Goal: Book appointment/travel/reservation

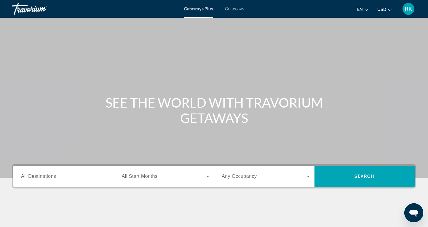
click at [366, 10] on icon "Change language" at bounding box center [366, 10] width 4 height 4
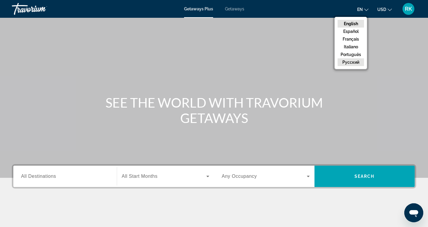
click at [351, 62] on button "русский" at bounding box center [351, 62] width 26 height 8
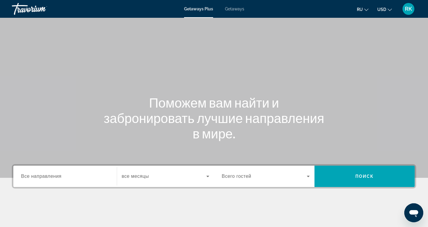
click at [145, 178] on span "все месяцы" at bounding box center [135, 176] width 27 height 5
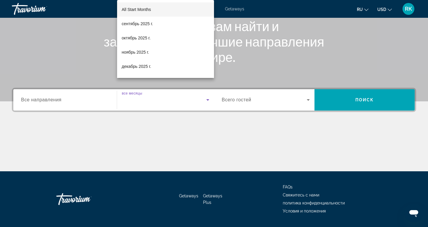
scroll to position [93, 0]
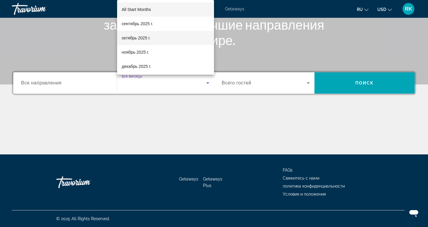
click at [140, 39] on span "октябрь 2025 г." at bounding box center [136, 37] width 29 height 7
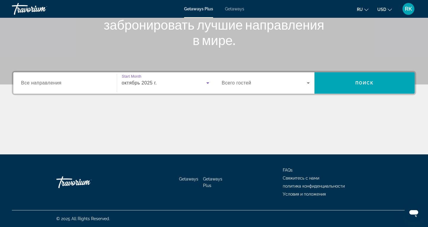
click at [278, 81] on span "Search widget" at bounding box center [264, 82] width 85 height 7
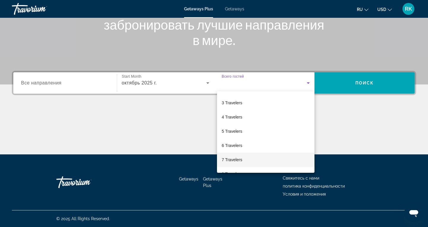
scroll to position [24, 0]
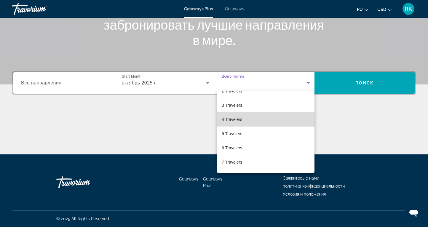
click at [237, 120] on span "4 Travelers" at bounding box center [232, 119] width 20 height 7
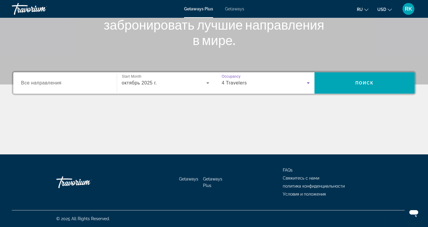
click at [78, 87] on div "Search widget" at bounding box center [65, 83] width 88 height 17
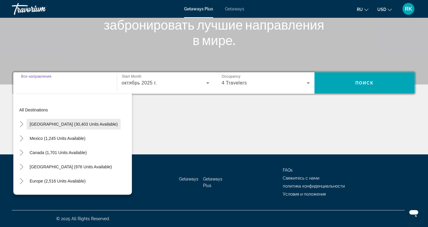
click at [59, 125] on span "[GEOGRAPHIC_DATA] (30,403 units available)" at bounding box center [74, 124] width 88 height 5
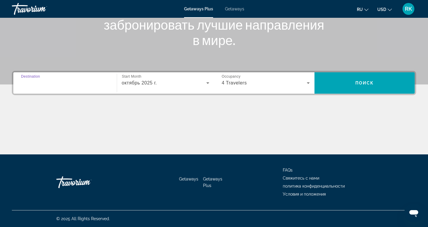
type input "**********"
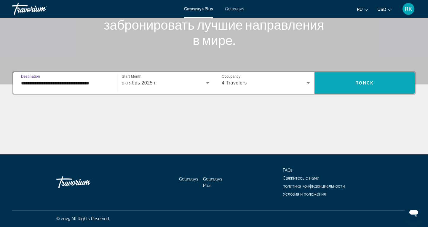
click at [372, 85] on span "Поиск" at bounding box center [364, 83] width 19 height 5
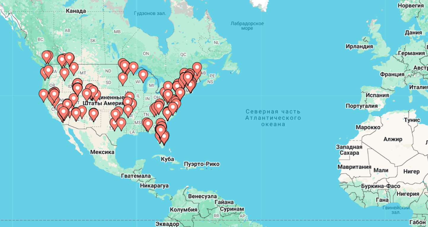
scroll to position [2, 0]
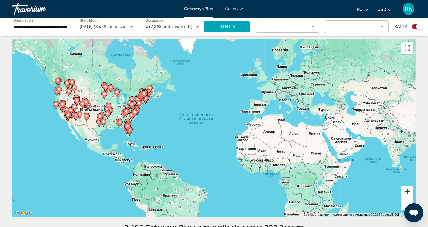
click at [409, 190] on button "Увеличить" at bounding box center [407, 192] width 12 height 12
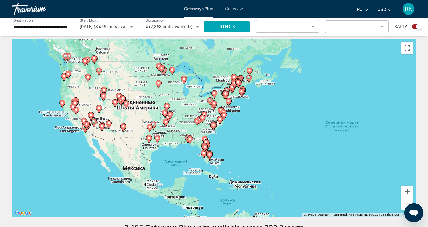
drag, startPoint x: 45, startPoint y: 120, endPoint x: 210, endPoint y: 137, distance: 166.0
click at [210, 137] on div "Чтобы активировать перетаскивание с помощью клавиатуры, нажмите Alt + Ввод. Пос…" at bounding box center [214, 128] width 404 height 178
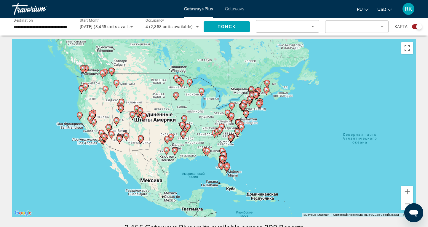
drag, startPoint x: 62, startPoint y: 127, endPoint x: 81, endPoint y: 139, distance: 22.2
click at [81, 139] on div "Чтобы активировать перетаскивание с помощью клавиатуры, нажмите Alt + Ввод. Пос…" at bounding box center [214, 128] width 404 height 178
click at [408, 190] on button "Увеличить" at bounding box center [407, 192] width 12 height 12
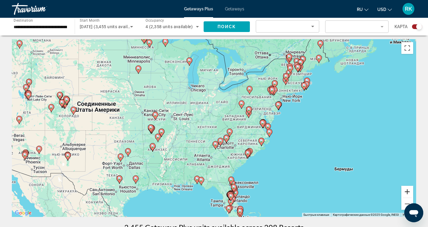
click at [408, 190] on button "Увеличить" at bounding box center [407, 192] width 12 height 12
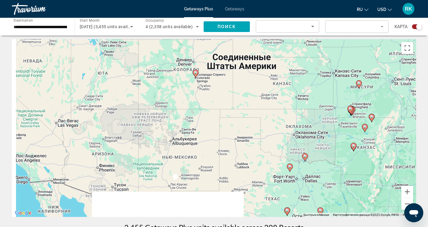
drag, startPoint x: 34, startPoint y: 130, endPoint x: 298, endPoint y: 106, distance: 264.9
click at [298, 106] on div "Чтобы активировать перетаскивание с помощью клавиатуры, нажмите Alt + Ввод. Пос…" at bounding box center [214, 128] width 404 height 178
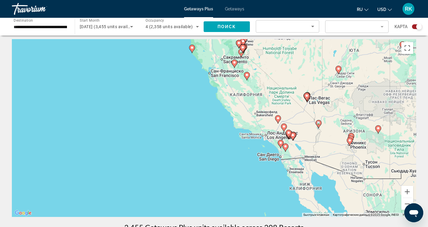
drag, startPoint x: 81, startPoint y: 117, endPoint x: 332, endPoint y: 95, distance: 251.8
click at [332, 95] on div "Чтобы активировать перетаскивание с помощью клавиатуры, нажмите Alt + Ввод. Пос…" at bounding box center [214, 128] width 404 height 178
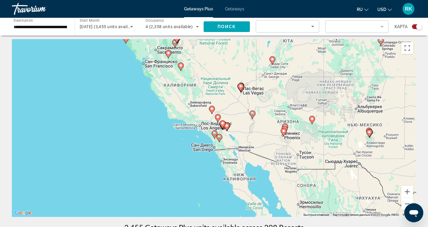
drag, startPoint x: 310, startPoint y: 127, endPoint x: 243, endPoint y: 117, distance: 67.7
click at [243, 117] on div "Чтобы активировать перетаскивание с помощью клавиатуры, нажмите Alt + Ввод. Пос…" at bounding box center [214, 128] width 404 height 178
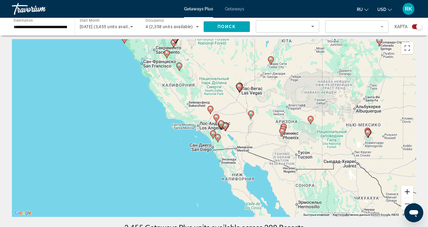
click at [408, 192] on button "Увеличить" at bounding box center [407, 192] width 12 height 12
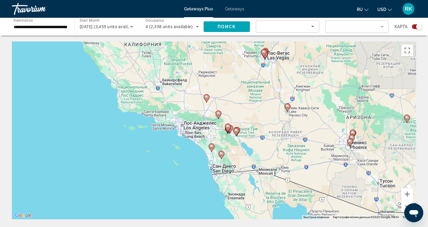
scroll to position [0, 0]
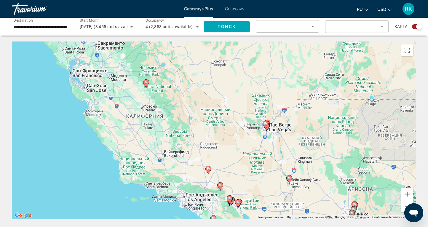
drag, startPoint x: 201, startPoint y: 69, endPoint x: 203, endPoint y: 139, distance: 70.0
click at [203, 139] on div "Чтобы активировать перетаскивание с помощью клавиатуры, нажмите Alt + Ввод. Пос…" at bounding box center [214, 131] width 404 height 178
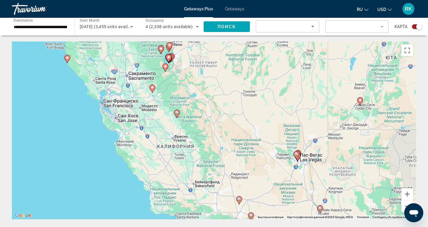
drag, startPoint x: 102, startPoint y: 122, endPoint x: 133, endPoint y: 159, distance: 48.8
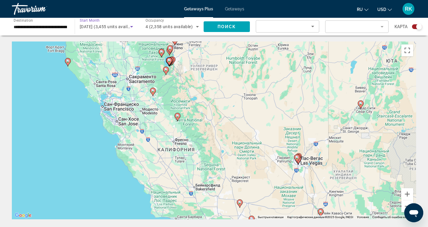
click at [130, 26] on icon "Search widget" at bounding box center [131, 26] width 3 height 1
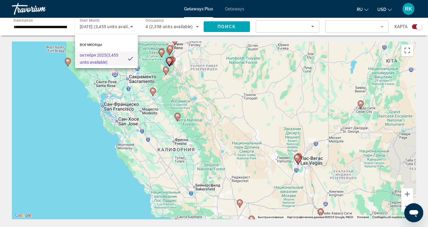
click at [50, 125] on div at bounding box center [214, 113] width 428 height 227
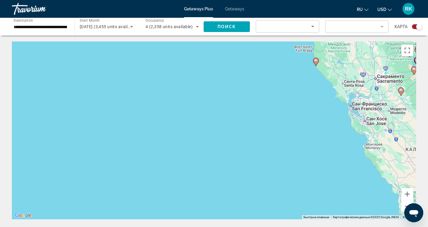
drag, startPoint x: 133, startPoint y: 165, endPoint x: 382, endPoint y: 165, distance: 249.0
click at [382, 165] on div "Чтобы активировать перетаскивание с помощью клавиатуры, нажмите Alt + Ввод. Пос…" at bounding box center [214, 131] width 404 height 178
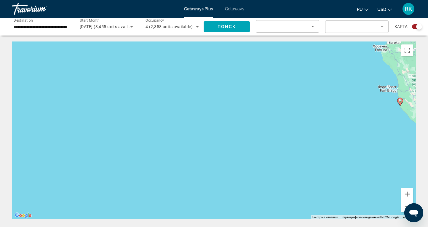
drag, startPoint x: 221, startPoint y: 127, endPoint x: 301, endPoint y: 167, distance: 90.0
click at [301, 167] on div "Чтобы активировать перетаскивание с помощью клавиатуры, нажмите Alt + Ввод. Пос…" at bounding box center [214, 131] width 404 height 178
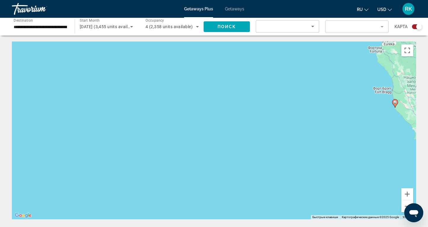
click at [313, 27] on icon "Sort by" at bounding box center [312, 26] width 7 height 7
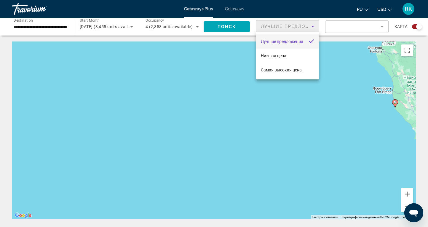
click at [385, 28] on div at bounding box center [214, 113] width 428 height 227
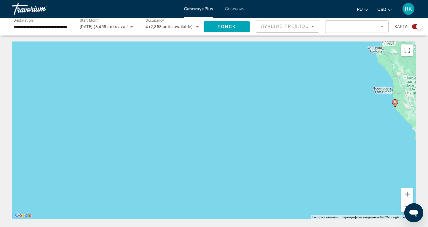
click at [382, 27] on mat-form-field "Filter" at bounding box center [356, 26] width 63 height 12
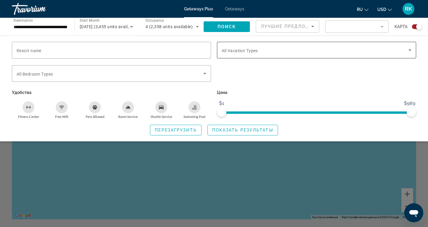
click at [347, 55] on div "Search widget" at bounding box center [317, 50] width 190 height 17
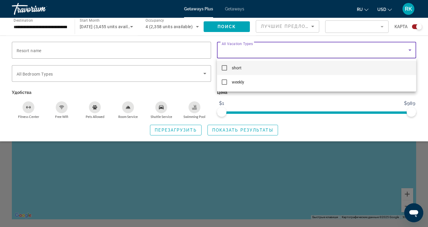
click at [258, 164] on div at bounding box center [214, 113] width 428 height 227
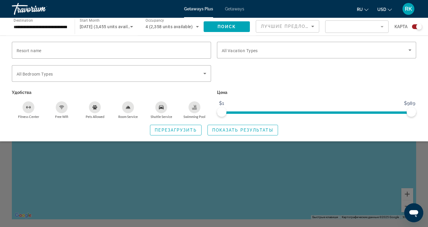
click at [320, 189] on div "Search widget" at bounding box center [214, 158] width 428 height 138
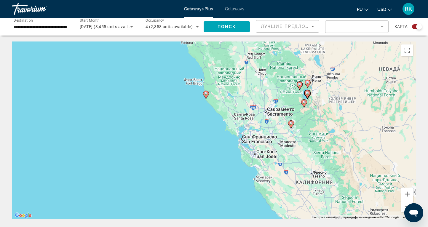
drag, startPoint x: 346, startPoint y: 137, endPoint x: 157, endPoint y: 127, distance: 189.1
click at [157, 128] on div "Чтобы активировать перетаскивание с помощью клавиатуры, нажмите Alt + Ввод. Пос…" at bounding box center [214, 131] width 404 height 178
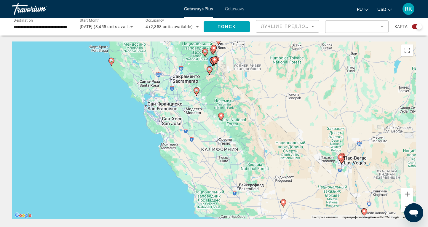
drag, startPoint x: 307, startPoint y: 143, endPoint x: 213, endPoint y: 112, distance: 99.5
click at [213, 112] on div "Чтобы активировать перетаскивание с помощью клавиатуры, нажмите Alt + Ввод. Пос…" at bounding box center [214, 131] width 404 height 178
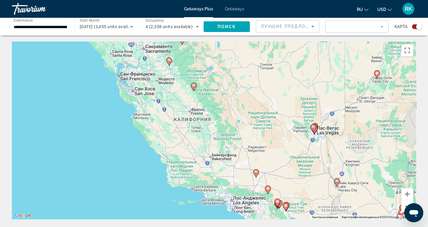
drag, startPoint x: 296, startPoint y: 135, endPoint x: 268, endPoint y: 103, distance: 42.2
click at [268, 103] on div "Чтобы активировать перетаскивание с помощью клавиатуры, нажмите Alt + Ввод. Пос…" at bounding box center [214, 131] width 404 height 178
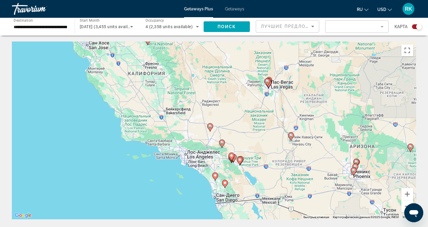
drag, startPoint x: 307, startPoint y: 150, endPoint x: 266, endPoint y: 97, distance: 67.2
click at [266, 97] on div "Чтобы активировать перетаскивание с помощью клавиатуры, нажмите Alt + Ввод. Пос…" at bounding box center [214, 131] width 404 height 178
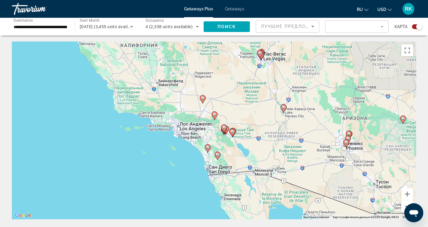
drag, startPoint x: 233, startPoint y: 166, endPoint x: 223, endPoint y: 142, distance: 26.4
click at [223, 142] on div "Чтобы активировать перетаскивание с помощью клавиатуры, нажмите Alt + Ввод. Пос…" at bounding box center [214, 131] width 404 height 178
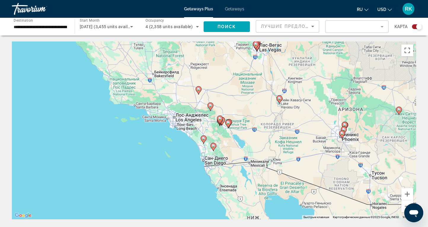
click at [214, 150] on icon "Main content" at bounding box center [213, 147] width 5 height 8
type input "**********"
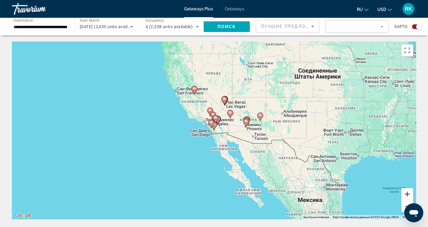
click at [407, 196] on button "Увеличить" at bounding box center [407, 194] width 12 height 12
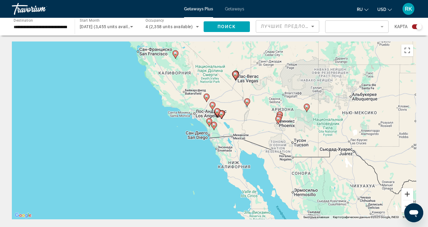
click at [407, 196] on button "Увеличить" at bounding box center [407, 194] width 12 height 12
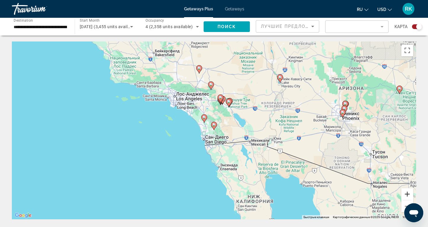
click at [407, 196] on button "Увеличить" at bounding box center [407, 194] width 12 height 12
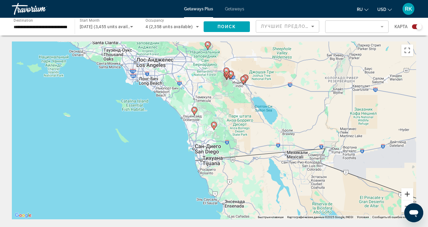
click at [407, 196] on button "Увеличить" at bounding box center [407, 194] width 12 height 12
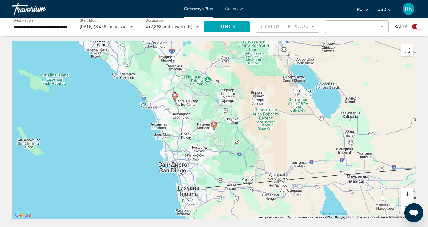
click at [407, 196] on button "Увеличить" at bounding box center [407, 194] width 12 height 12
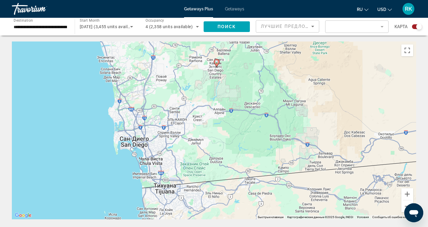
drag, startPoint x: 172, startPoint y: 132, endPoint x: 175, endPoint y: 68, distance: 63.5
click at [175, 68] on div "Чтобы активировать перетаскивание с помощью клавиатуры, нажмите Alt + Ввод. Пос…" at bounding box center [214, 131] width 404 height 178
click at [406, 205] on button "Уменьшить" at bounding box center [407, 206] width 12 height 12
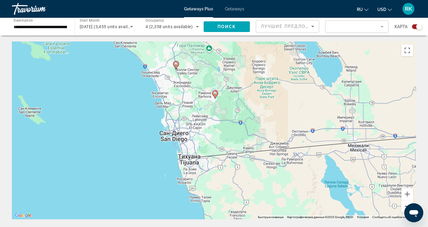
click at [406, 204] on button "Уменьшить" at bounding box center [407, 206] width 12 height 12
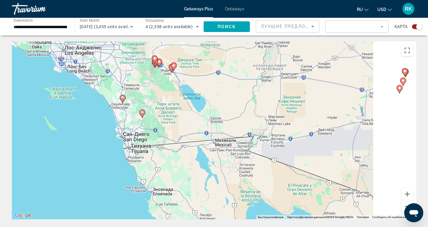
drag, startPoint x: 383, startPoint y: 142, endPoint x: 216, endPoint y: 172, distance: 169.9
click at [216, 172] on div "Чтобы активировать перетаскивание с помощью клавиатуры, нажмите Alt + Ввод. Пос…" at bounding box center [214, 131] width 404 height 178
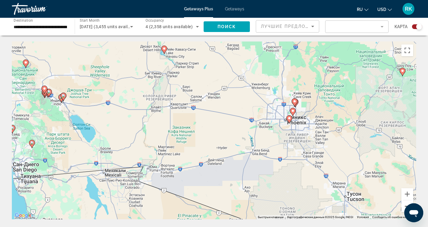
click at [405, 206] on button "Уменьшить" at bounding box center [407, 206] width 12 height 12
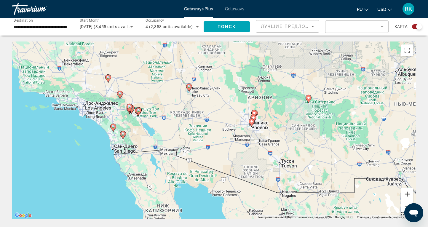
click at [408, 192] on button "Увеличить" at bounding box center [407, 194] width 12 height 12
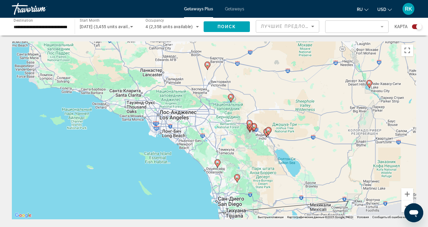
drag, startPoint x: 93, startPoint y: 162, endPoint x: 300, endPoint y: 196, distance: 209.9
click at [300, 196] on div "Чтобы активировать перетаскивание с помощью клавиатуры, нажмите Alt + Ввод. Пос…" at bounding box center [214, 131] width 404 height 178
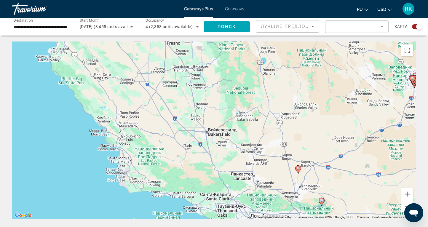
drag, startPoint x: 76, startPoint y: 116, endPoint x: 167, endPoint y: 221, distance: 138.9
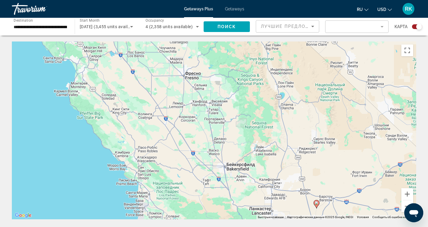
drag, startPoint x: 67, startPoint y: 125, endPoint x: 107, endPoint y: 193, distance: 78.7
click at [107, 193] on div "Чтобы активировать перетаскивание с помощью клавиатуры, нажмите Alt + Ввод. Пос…" at bounding box center [214, 131] width 404 height 178
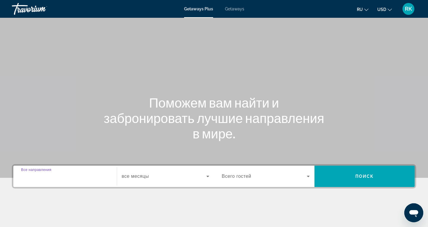
click at [106, 176] on input "Destination Все направления" at bounding box center [65, 176] width 88 height 7
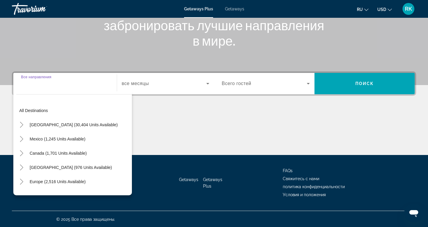
scroll to position [93, 0]
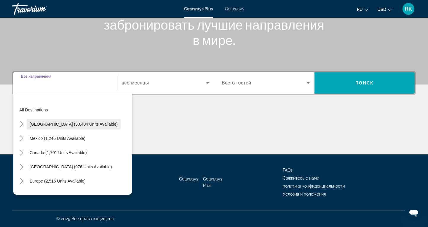
click at [60, 122] on span "[GEOGRAPHIC_DATA] (30,404 units available)" at bounding box center [74, 124] width 88 height 5
type input "**********"
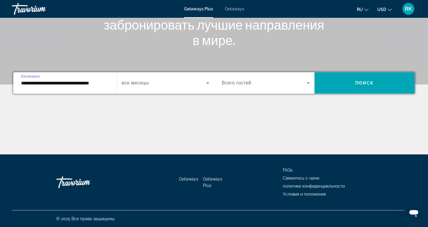
click at [211, 83] on icon "Search widget" at bounding box center [207, 82] width 7 height 7
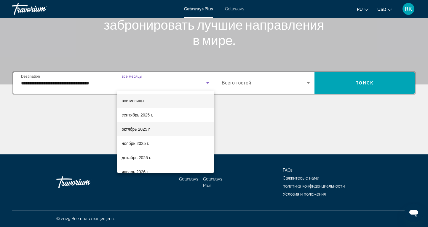
click at [162, 128] on mat-option "октябрь 2025 г." at bounding box center [165, 129] width 97 height 14
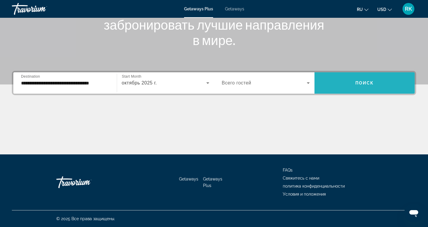
click at [369, 83] on span "Поиск" at bounding box center [364, 83] width 19 height 5
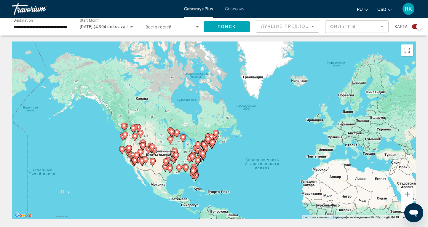
drag, startPoint x: 75, startPoint y: 106, endPoint x: 141, endPoint y: 144, distance: 76.4
click at [141, 144] on gmp-advanced-marker "Main content" at bounding box center [143, 146] width 6 height 9
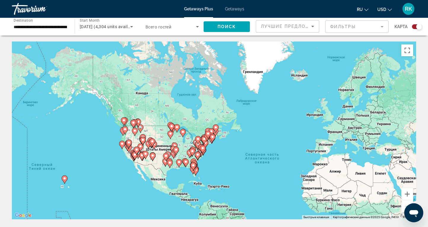
click at [65, 181] on icon "Main content" at bounding box center [64, 180] width 5 height 8
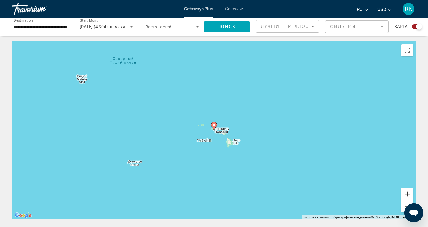
click at [406, 194] on button "Увеличить" at bounding box center [407, 194] width 12 height 12
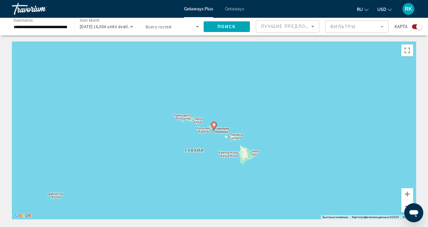
click at [215, 126] on image "Main content" at bounding box center [214, 125] width 4 height 4
type input "**********"
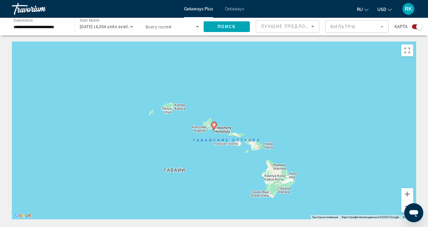
click at [215, 126] on image "Main content" at bounding box center [214, 125] width 4 height 4
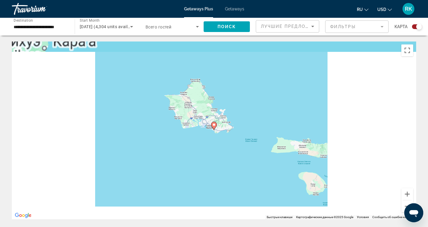
click at [215, 126] on image "Main content" at bounding box center [214, 125] width 4 height 4
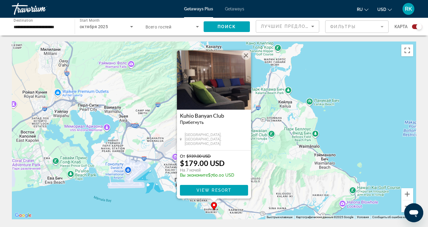
drag, startPoint x: 332, startPoint y: 132, endPoint x: 306, endPoint y: 65, distance: 71.1
click at [306, 65] on div "Чтобы активировать перетаскивание с помощью клавиатуры, нажмите Alt + Ввод. Пос…" at bounding box center [214, 131] width 404 height 178
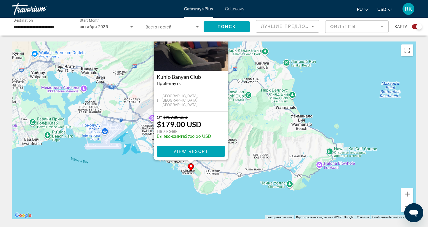
drag, startPoint x: 292, startPoint y: 119, endPoint x: 320, endPoint y: 193, distance: 79.8
click at [320, 193] on div "Чтобы активировать перетаскивание с помощью клавиатуры, нажмите Alt + Ввод. Пос…" at bounding box center [214, 131] width 404 height 178
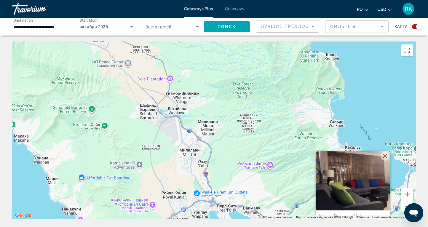
drag, startPoint x: 74, startPoint y: 130, endPoint x: 210, endPoint y: 202, distance: 154.0
click at [210, 202] on div "Чтобы активировать перетаскивание с помощью клавиатуры, нажмите Alt + Ввод. Пос…" at bounding box center [214, 131] width 404 height 178
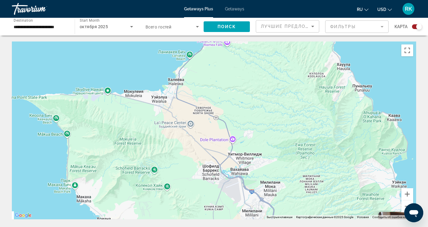
drag, startPoint x: 86, startPoint y: 94, endPoint x: 140, endPoint y: 40, distance: 75.7
click at [141, 64] on div "Чтобы активировать перетаскивание с помощью клавиатуры, нажмите Alt + Ввод. Пос…" at bounding box center [214, 131] width 404 height 178
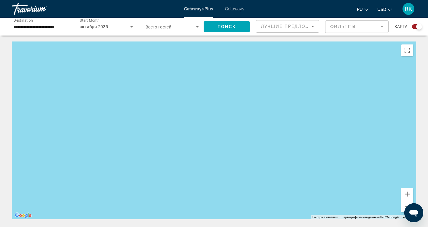
drag, startPoint x: 225, startPoint y: 112, endPoint x: 161, endPoint y: 216, distance: 121.7
click at [163, 215] on div "Чтобы активировать перетаскивание с помощью клавиатуры, нажмите Alt + Ввод. Пос…" at bounding box center [214, 131] width 404 height 178
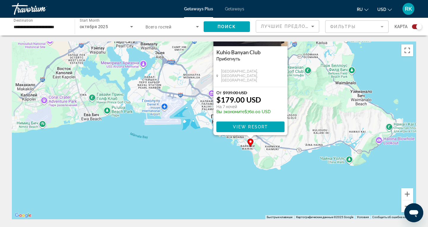
drag, startPoint x: 323, startPoint y: 70, endPoint x: 247, endPoint y: 162, distance: 119.3
click at [247, 162] on div "Чтобы активировать перетаскивание с помощью клавиатуры, нажмите Alt + Ввод. Пос…" at bounding box center [214, 131] width 404 height 178
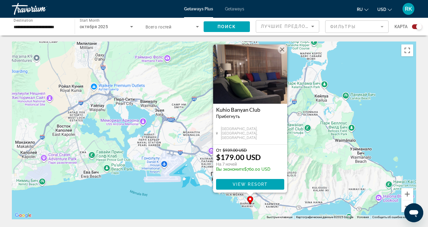
drag, startPoint x: 147, startPoint y: 69, endPoint x: 146, endPoint y: 124, distance: 55.1
click at [146, 124] on div "Чтобы активировать перетаскивание с помощью клавиатуры, нажмите Alt + Ввод. Пос…" at bounding box center [214, 131] width 404 height 178
click at [256, 186] on span "View Resort" at bounding box center [250, 184] width 35 height 5
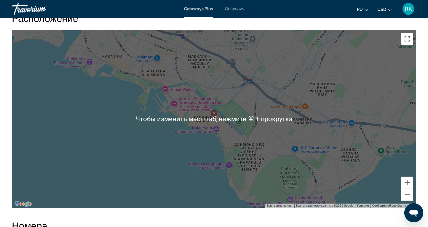
scroll to position [770, 0]
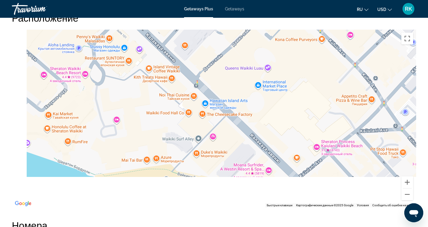
drag, startPoint x: 177, startPoint y: 154, endPoint x: 234, endPoint y: 85, distance: 89.9
click at [234, 85] on div "Чтобы активировать перетаскивание с помощью клавиатуры, нажмите Alt + Ввод. Пос…" at bounding box center [214, 119] width 404 height 178
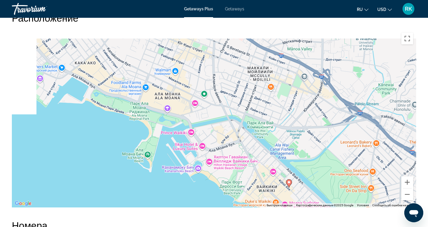
drag, startPoint x: 236, startPoint y: 80, endPoint x: 236, endPoint y: 221, distance: 141.7
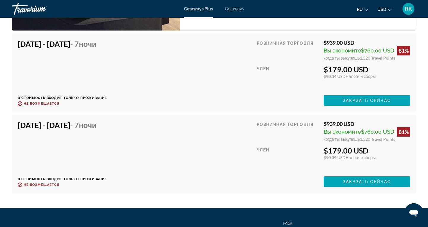
scroll to position [1106, 0]
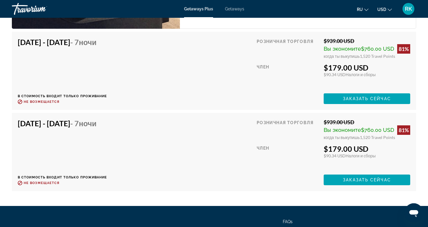
click at [107, 75] on div "Oct 4, 2025 - Oct 11, 2025 - 7 ночи В стоимость входит только проживание Возвра…" at bounding box center [63, 71] width 90 height 66
click at [70, 75] on div "Oct 4, 2025 - Oct 11, 2025 - 7 ночи В стоимость входит только проживание Возвра…" at bounding box center [63, 71] width 90 height 66
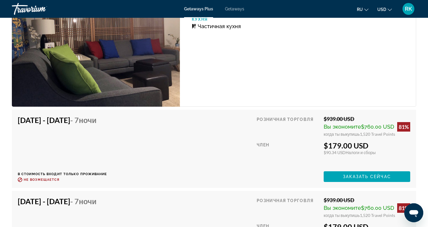
scroll to position [1035, 0]
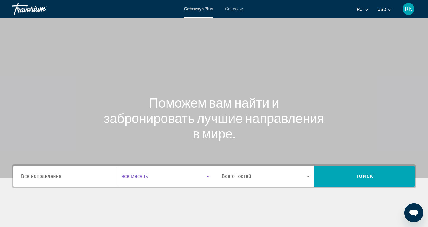
click at [156, 178] on span "Search widget" at bounding box center [164, 176] width 85 height 7
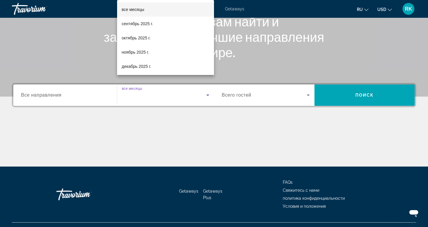
scroll to position [93, 0]
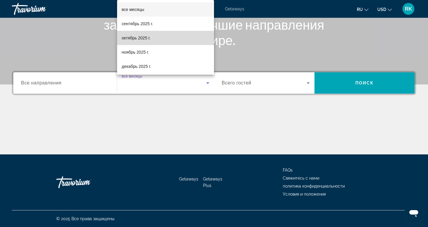
click at [144, 38] on span "октябрь 2025 г." at bounding box center [136, 37] width 29 height 7
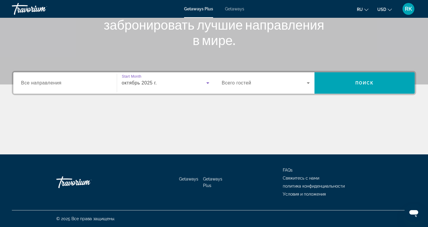
click at [87, 87] on div "Search widget" at bounding box center [65, 83] width 88 height 17
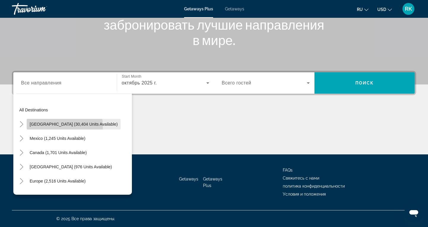
click at [45, 127] on span "Search widget" at bounding box center [74, 124] width 94 height 14
type input "**********"
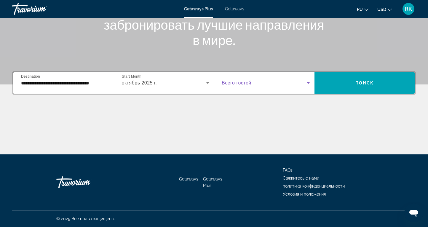
click at [306, 86] on icon "Search widget" at bounding box center [308, 82] width 7 height 7
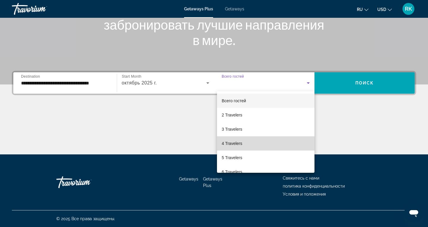
click at [236, 144] on span "4 Travelers" at bounding box center [232, 143] width 20 height 7
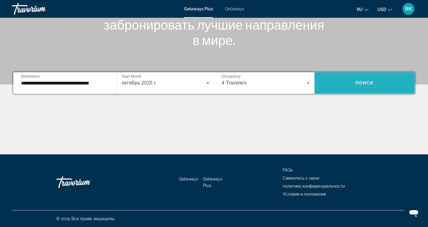
click at [358, 87] on span "Search widget" at bounding box center [365, 83] width 100 height 14
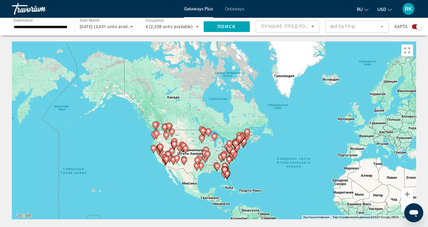
drag, startPoint x: 92, startPoint y: 109, endPoint x: 190, endPoint y: 150, distance: 106.8
click at [190, 150] on div "Чтобы активировать перетаскивание с помощью клавиатуры, нажмите Alt + Ввод. Пос…" at bounding box center [214, 131] width 404 height 178
click at [408, 194] on button "Увеличить" at bounding box center [407, 194] width 12 height 12
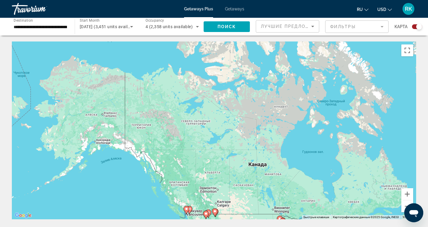
drag, startPoint x: 30, startPoint y: 106, endPoint x: 120, endPoint y: 190, distance: 123.3
click at [120, 190] on div "Чтобы активировать перетаскивание с помощью клавиатуры, нажмите Alt + Ввод. Пос…" at bounding box center [214, 131] width 404 height 178
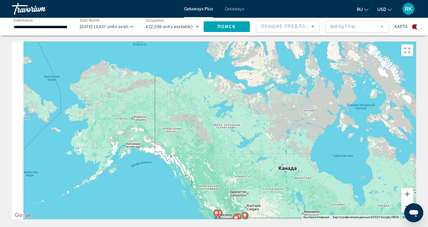
drag, startPoint x: 94, startPoint y: 177, endPoint x: 135, endPoint y: 184, distance: 41.5
click at [135, 184] on div "Чтобы активировать перетаскивание с помощью клавиатуры, нажмите Alt + Ввод. Пос…" at bounding box center [214, 131] width 404 height 178
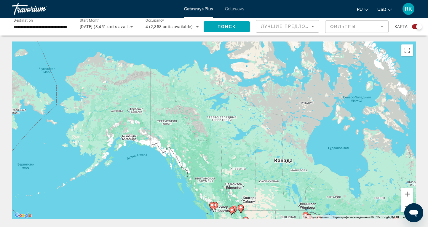
drag, startPoint x: 174, startPoint y: 191, endPoint x: 129, endPoint y: 135, distance: 72.4
click at [129, 135] on div "Чтобы активировать перетаскивание с помощью клавиатуры, нажмите Alt + Ввод. Пос…" at bounding box center [214, 131] width 404 height 178
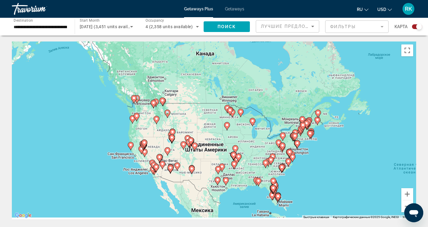
drag, startPoint x: 213, startPoint y: 155, endPoint x: 187, endPoint y: 132, distance: 34.4
click at [188, 137] on gmp-advanced-marker "Main content" at bounding box center [191, 141] width 6 height 9
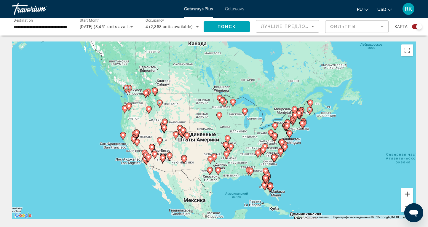
click at [408, 193] on button "Увеличить" at bounding box center [407, 194] width 12 height 12
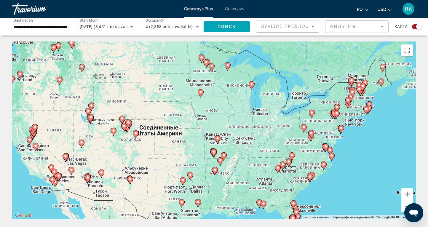
drag, startPoint x: 368, startPoint y: 187, endPoint x: 317, endPoint y: 130, distance: 76.2
click at [317, 130] on div "Чтобы активировать перетаскивание с помощью клавиатуры, нажмите Alt + Ввод. Пос…" at bounding box center [214, 131] width 404 height 178
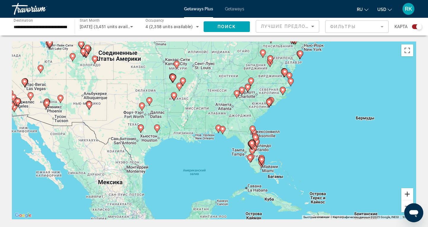
click at [407, 191] on button "Увеличить" at bounding box center [407, 194] width 12 height 12
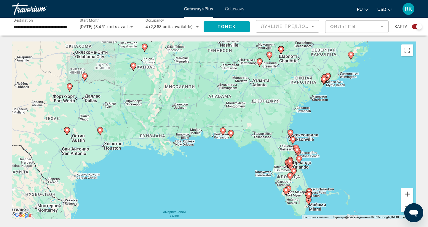
click at [407, 191] on button "Увеличить" at bounding box center [407, 194] width 12 height 12
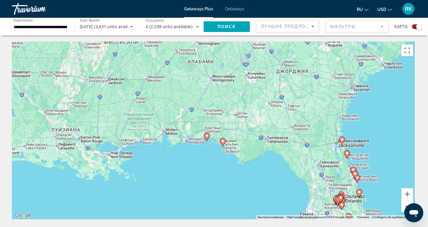
drag, startPoint x: 392, startPoint y: 157, endPoint x: 350, endPoint y: 149, distance: 42.0
click at [351, 150] on div "Чтобы активировать перетаскивание с помощью клавиатуры, нажмите Alt + Ввод. Пос…" at bounding box center [214, 131] width 404 height 178
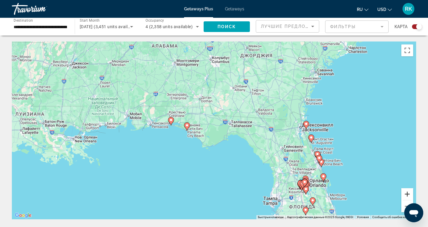
click at [406, 195] on button "Увеличить" at bounding box center [407, 194] width 12 height 12
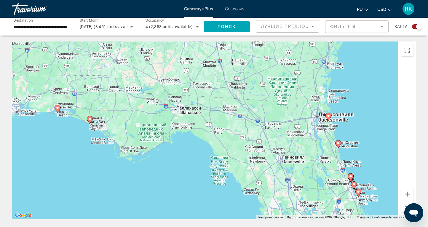
drag, startPoint x: 385, startPoint y: 175, endPoint x: 304, endPoint y: 165, distance: 81.9
click at [305, 165] on div "Чтобы активировать перетаскивание с помощью клавиатуры, нажмите Alt + Ввод. Пос…" at bounding box center [214, 131] width 404 height 178
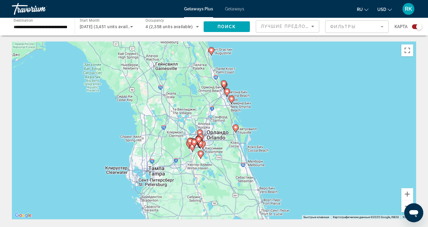
drag, startPoint x: 300, startPoint y: 156, endPoint x: 296, endPoint y: 82, distance: 73.3
click at [296, 82] on div "Чтобы активировать перетаскивание с помощью клавиатуры, нажмите Alt + Ввод. Пос…" at bounding box center [214, 131] width 404 height 178
